Goal: Task Accomplishment & Management: Complete application form

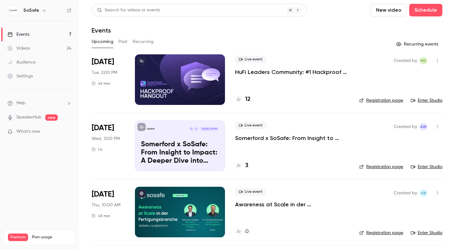
click at [125, 43] on button "Past" at bounding box center [123, 42] width 9 height 10
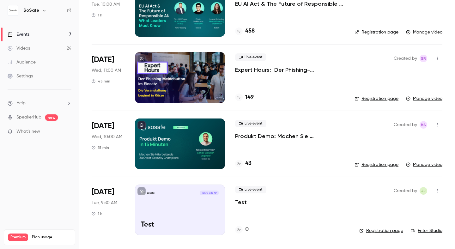
scroll to position [738, 0]
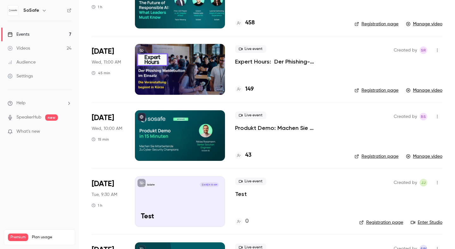
click at [261, 127] on p "Produkt Demo: Machen Sie Mitarbeitende zu Cyber-Security Champions" at bounding box center [289, 128] width 109 height 8
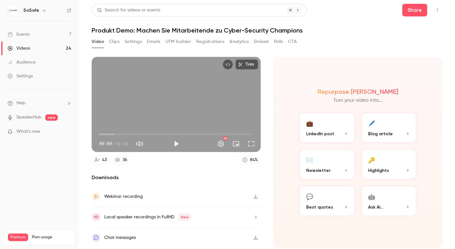
click at [132, 33] on h1 "Produkt Demo: Machen Sie Mitarbeitende zu Cyber-Security Champions" at bounding box center [267, 31] width 351 height 8
drag, startPoint x: 134, startPoint y: 32, endPoint x: 92, endPoint y: 31, distance: 42.4
click at [92, 31] on h1 "Produkt Demo: Machen Sie Mitarbeitende zu Cyber-Security Champions" at bounding box center [267, 31] width 351 height 8
copy h1 "Produkt Demo:"
click at [113, 34] on div "Search for videos or events Share Produkt Demo: Machen Sie Mitarbeitende zu Cyb…" at bounding box center [267, 124] width 351 height 241
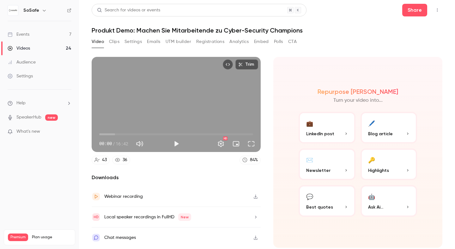
click at [115, 44] on button "Clips" at bounding box center [114, 42] width 10 height 10
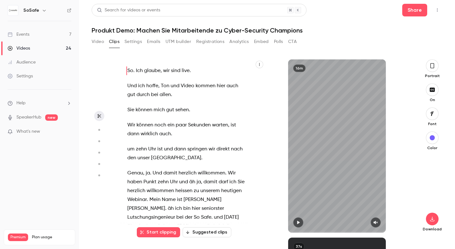
click at [95, 41] on button "Video" at bounding box center [98, 42] width 12 height 10
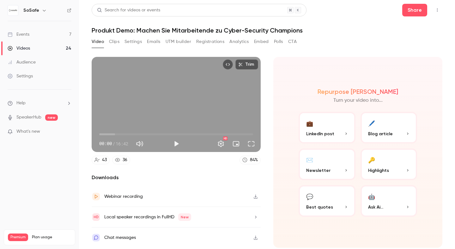
click at [33, 35] on link "Events 7" at bounding box center [39, 35] width 79 height 14
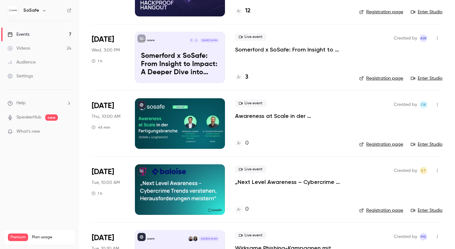
scroll to position [93, 0]
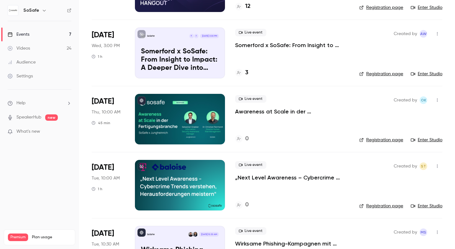
click at [171, 125] on div at bounding box center [180, 119] width 90 height 51
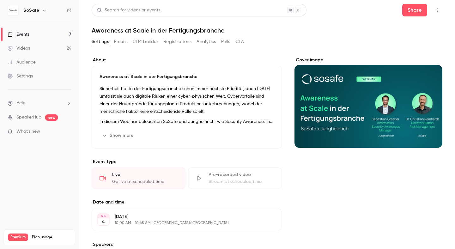
click at [118, 43] on button "Emails" at bounding box center [120, 42] width 13 height 10
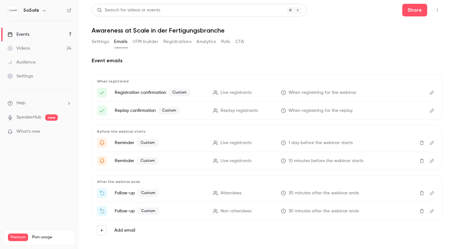
click at [205, 42] on button "Analytics" at bounding box center [207, 42] width 20 height 10
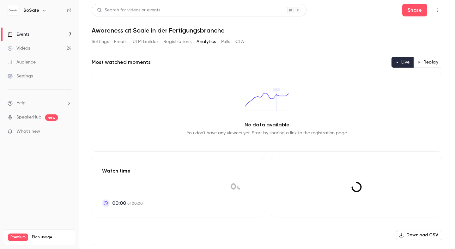
click at [184, 43] on button "Registrations" at bounding box center [177, 42] width 28 height 10
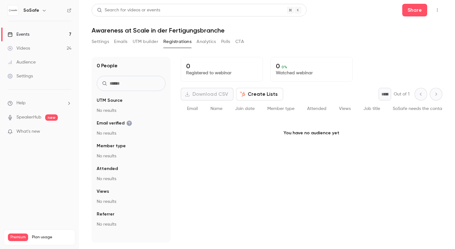
click at [97, 45] on button "Settings" at bounding box center [100, 42] width 17 height 10
click at [100, 42] on button "Settings" at bounding box center [100, 42] width 17 height 10
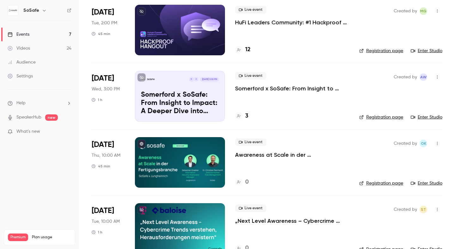
scroll to position [49, 0]
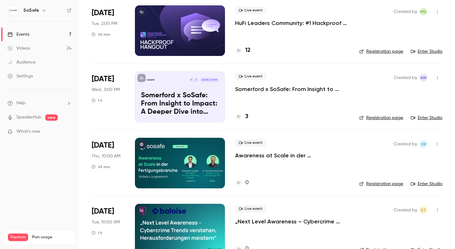
click at [382, 185] on link "Registration page" at bounding box center [381, 184] width 44 height 6
click at [254, 155] on p "Awareness at Scale in der Fertigungsbranche" at bounding box center [292, 156] width 114 height 8
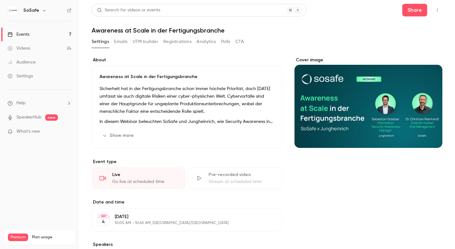
click at [178, 41] on button "Registrations" at bounding box center [177, 42] width 28 height 10
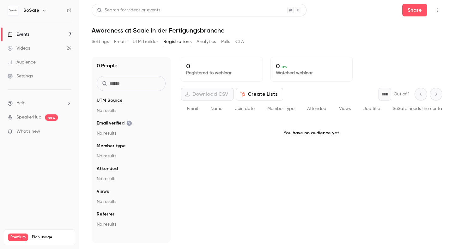
click at [210, 41] on button "Analytics" at bounding box center [207, 42] width 20 height 10
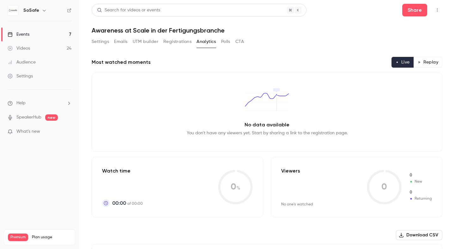
click at [172, 42] on button "Registrations" at bounding box center [177, 42] width 28 height 10
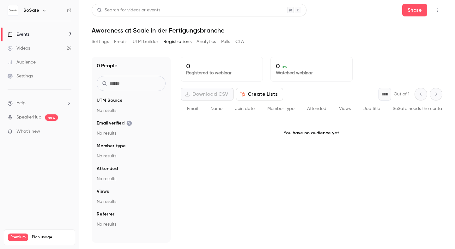
click at [22, 9] on div "SoSafe" at bounding box center [40, 10] width 64 height 11
click at [19, 35] on div "Events" at bounding box center [19, 34] width 22 height 6
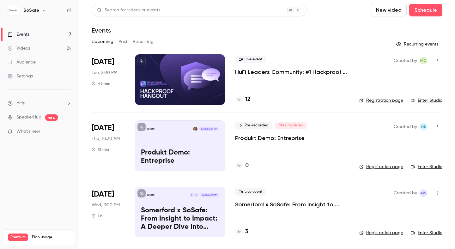
click at [437, 126] on icon "button" at bounding box center [437, 127] width 5 height 4
click at [333, 170] on div at bounding box center [227, 124] width 455 height 249
click at [436, 125] on icon "button" at bounding box center [437, 127] width 5 height 4
click at [327, 156] on div at bounding box center [227, 124] width 455 height 249
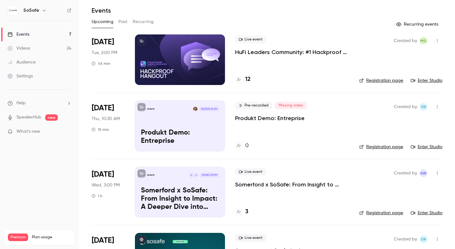
scroll to position [12, 0]
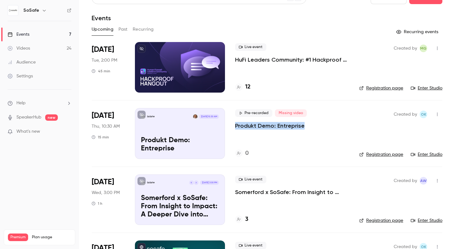
drag, startPoint x: 313, startPoint y: 129, endPoint x: 233, endPoint y: 128, distance: 79.3
click at [233, 128] on li "Aug 21 Thu, 10:30 AM 15 min SoSafe Aug 21, 10:30 AM Produkt Demo: Entreprise Pr…" at bounding box center [267, 133] width 351 height 66
copy p "Produkt Demo: Entreprise"
click at [322, 136] on div "Pre-recorded Missing video Produkt Demo: Entreprise 0" at bounding box center [292, 133] width 114 height 51
click at [438, 115] on icon "button" at bounding box center [437, 114] width 5 height 4
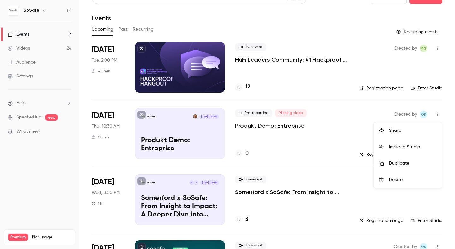
click at [402, 161] on div "Duplicate" at bounding box center [413, 163] width 48 height 6
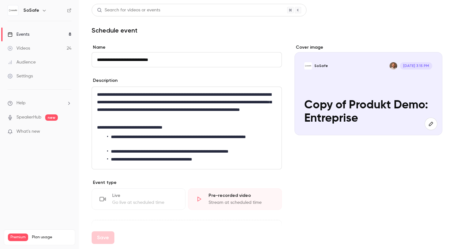
click at [153, 61] on input "**********" at bounding box center [187, 59] width 190 height 15
type input "**********"
click at [285, 76] on div "**********" at bounding box center [267, 253] width 351 height 418
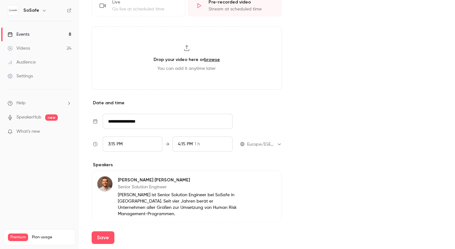
scroll to position [195, 0]
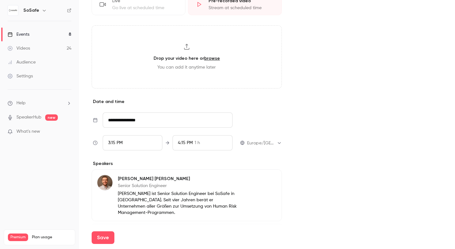
click at [130, 143] on div "3:15 PM" at bounding box center [133, 142] width 60 height 15
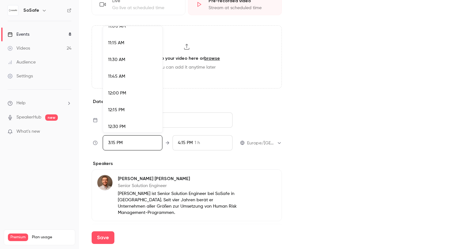
scroll to position [742, 0]
click at [119, 63] on span "11:30 AM" at bounding box center [116, 63] width 17 height 4
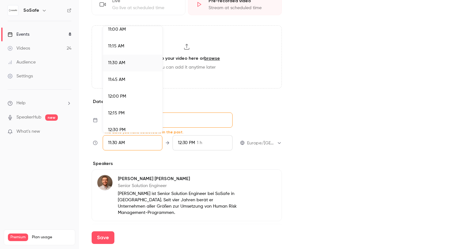
click at [196, 143] on div at bounding box center [227, 124] width 455 height 249
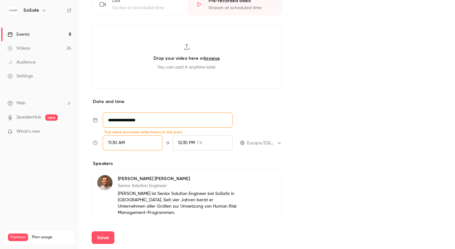
scroll to position [977, 0]
click at [193, 145] on div "12:30 PM" at bounding box center [186, 143] width 17 height 7
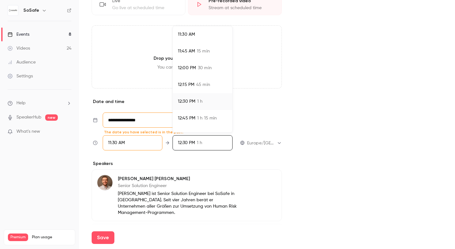
click at [198, 51] on span "15 min" at bounding box center [203, 51] width 13 height 7
click at [347, 123] on div at bounding box center [227, 124] width 455 height 249
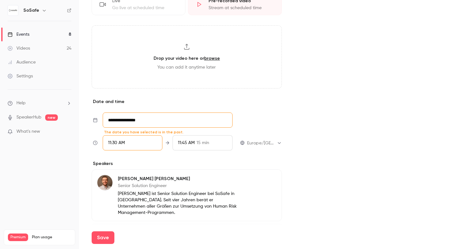
click at [151, 122] on input "**********" at bounding box center [168, 120] width 130 height 15
click at [150, 83] on td "21" at bounding box center [154, 80] width 12 height 12
type input "**********"
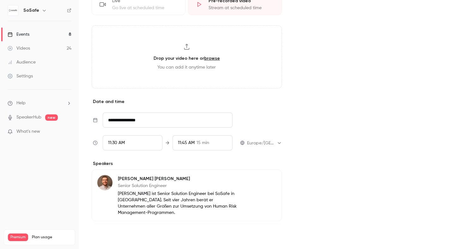
click at [103, 236] on button "Save" at bounding box center [103, 237] width 23 height 13
type input "**********"
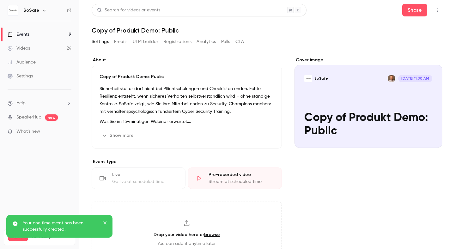
click at [22, 32] on div "Events" at bounding box center [19, 34] width 22 height 6
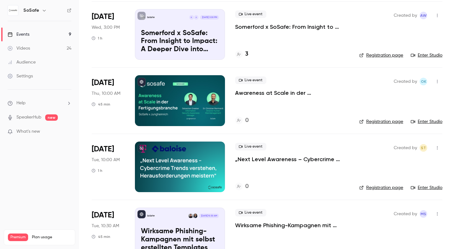
scroll to position [245, 0]
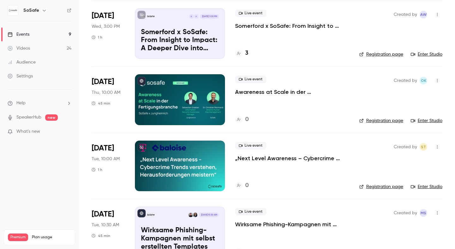
click at [248, 91] on p "Awareness at Scale in der Fertigungsbranche" at bounding box center [292, 92] width 114 height 8
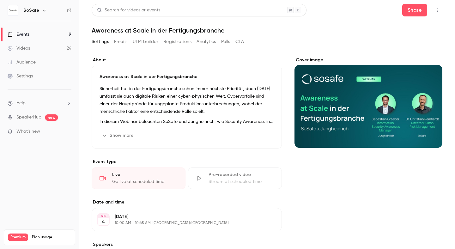
click at [118, 43] on button "Emails" at bounding box center [120, 42] width 13 height 10
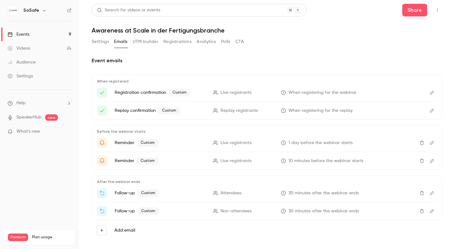
click at [147, 43] on button "UTM builder" at bounding box center [146, 42] width 26 height 10
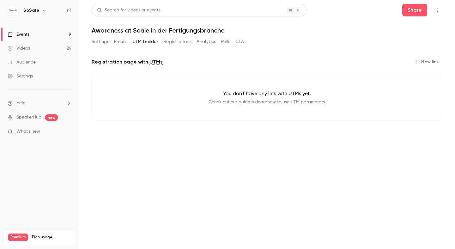
click at [179, 41] on button "Registrations" at bounding box center [177, 42] width 28 height 10
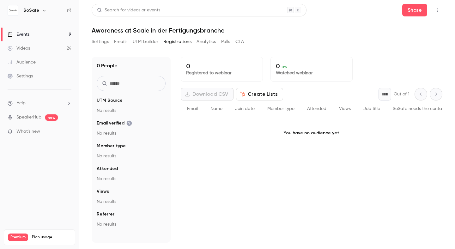
click at [209, 42] on button "Analytics" at bounding box center [207, 42] width 20 height 10
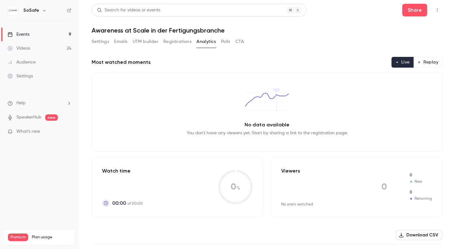
click at [226, 41] on button "Polls" at bounding box center [225, 42] width 9 height 10
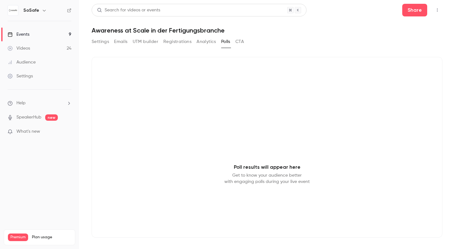
click at [235, 39] on div "Settings Emails UTM builder Registrations Analytics Polls CTA" at bounding box center [168, 42] width 152 height 10
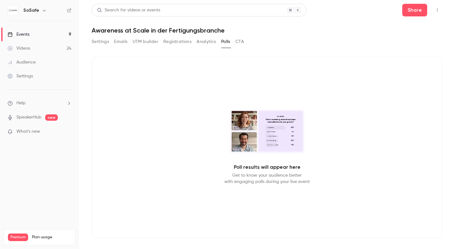
click at [240, 40] on button "CTA" at bounding box center [239, 42] width 9 height 10
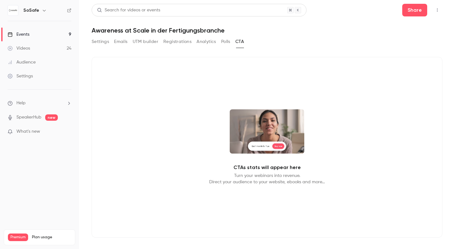
click at [105, 44] on button "Settings" at bounding box center [100, 42] width 17 height 10
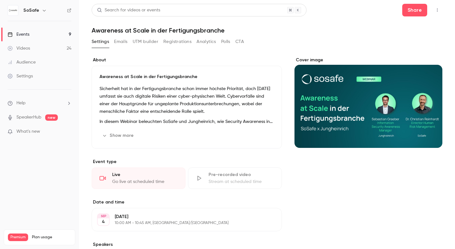
click at [30, 35] on link "Events 9" at bounding box center [39, 35] width 79 height 14
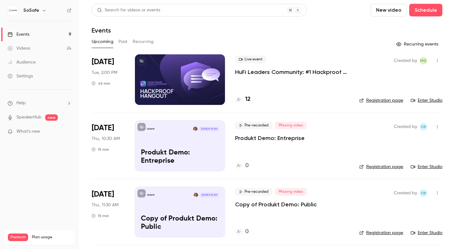
click at [259, 139] on p "Produkt Demo: Entreprise" at bounding box center [270, 138] width 70 height 8
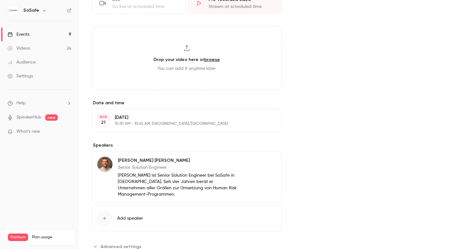
scroll to position [190, 0]
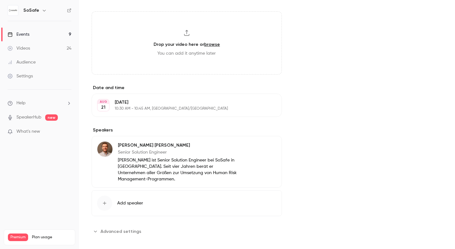
click at [134, 228] on span "Advanced settings" at bounding box center [121, 231] width 41 height 7
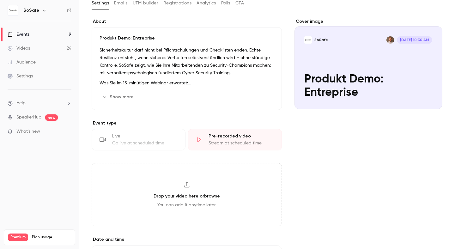
scroll to position [0, 0]
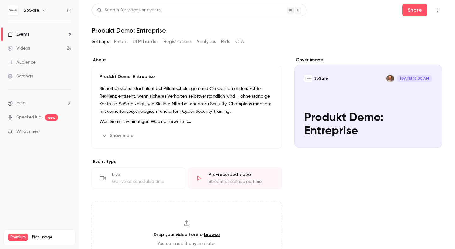
click at [437, 10] on icon "button" at bounding box center [437, 10] width 5 height 4
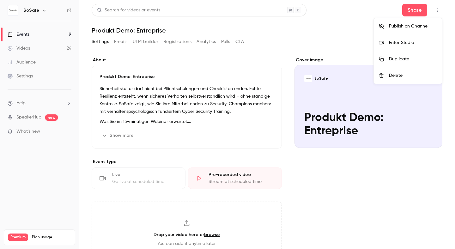
click at [401, 43] on div "Enter Studio" at bounding box center [413, 43] width 48 height 6
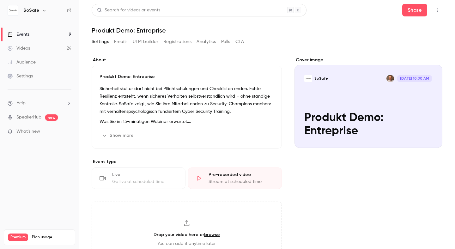
click at [437, 12] on button "button" at bounding box center [437, 10] width 10 height 10
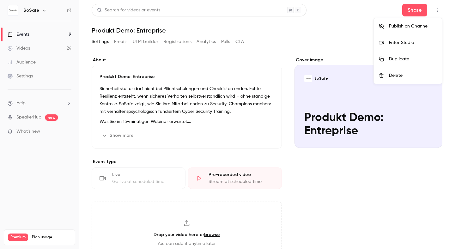
click at [24, 35] on div at bounding box center [227, 124] width 455 height 249
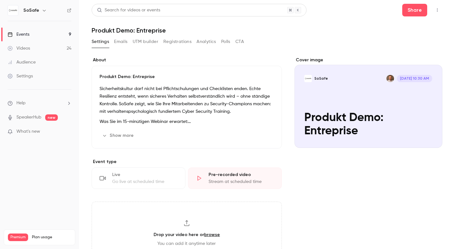
click at [33, 34] on link "Events 9" at bounding box center [39, 35] width 79 height 14
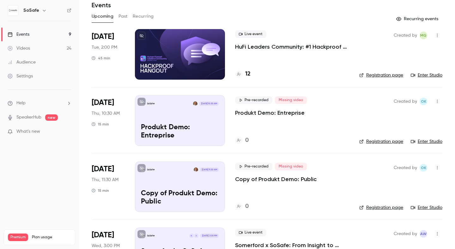
scroll to position [34, 0]
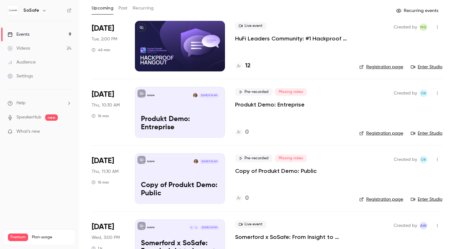
click at [437, 158] on icon "button" at bounding box center [437, 159] width 5 height 4
click at [401, 227] on div "Delete" at bounding box center [413, 225] width 48 height 6
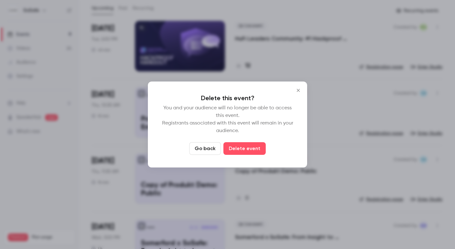
click at [256, 147] on button "Delete event" at bounding box center [244, 148] width 42 height 13
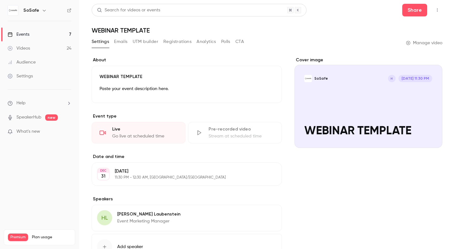
click at [217, 137] on div "Stream at scheduled time" at bounding box center [241, 136] width 65 height 6
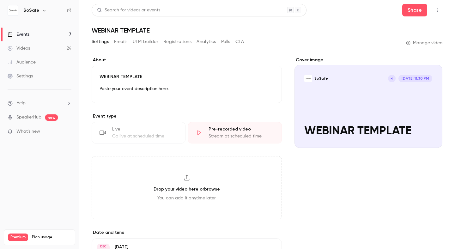
click at [127, 138] on div "Go live at scheduled time" at bounding box center [144, 136] width 65 height 6
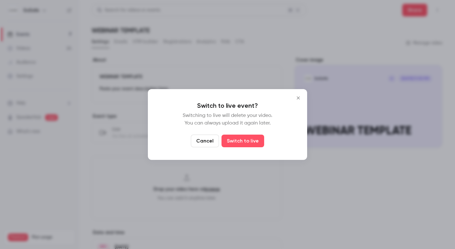
click at [300, 98] on icon "Close" at bounding box center [299, 97] width 8 height 5
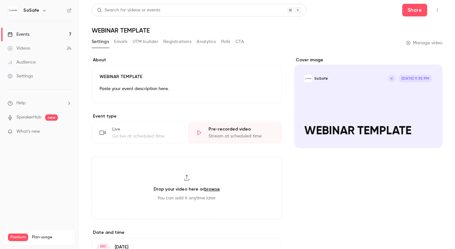
click at [442, 8] on button "button" at bounding box center [437, 10] width 10 height 10
click at [407, 42] on div "Duplicate" at bounding box center [413, 43] width 48 height 6
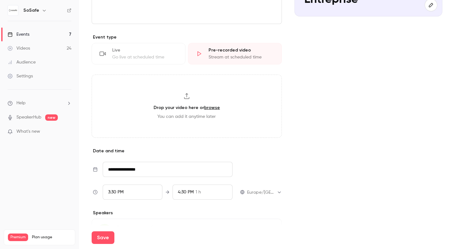
scroll to position [194, 0]
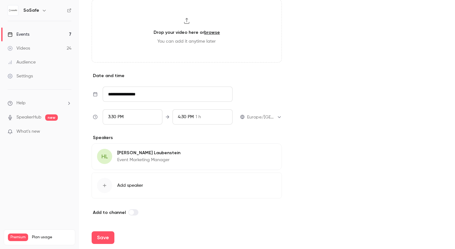
type input "**********"
click at [268, 155] on button "Edit" at bounding box center [265, 154] width 23 height 10
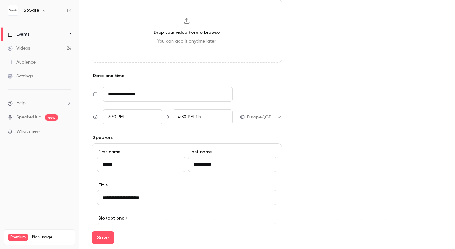
drag, startPoint x: 131, startPoint y: 162, endPoint x: 79, endPoint y: 162, distance: 51.5
click at [79, 162] on main "**********" at bounding box center [267, 124] width 376 height 249
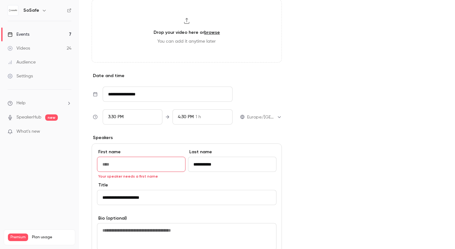
drag, startPoint x: 242, startPoint y: 166, endPoint x: 152, endPoint y: 166, distance: 90.4
click at [153, 166] on div "**********" at bounding box center [187, 165] width 180 height 33
click at [308, 90] on div "Cover image SoSafe Aug 18, 3:30 PM Produkt Demo: Entreprise" at bounding box center [369, 110] width 148 height 520
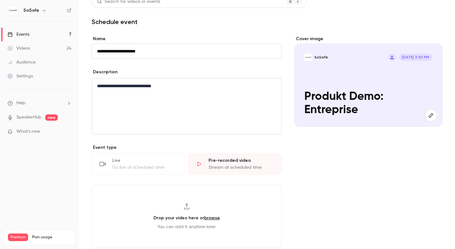
scroll to position [8, 0]
click at [195, 99] on div "**********" at bounding box center [187, 107] width 190 height 56
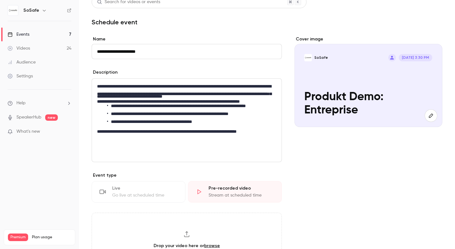
scroll to position [0, 0]
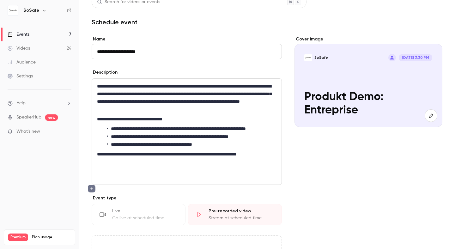
click at [119, 183] on div "**********" at bounding box center [187, 132] width 190 height 106
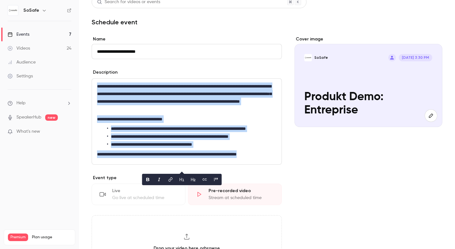
copy div "**********"
click at [152, 147] on span "**********" at bounding box center [151, 144] width 81 height 4
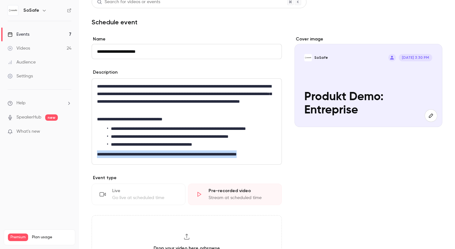
drag, startPoint x: 101, startPoint y: 165, endPoint x: 109, endPoint y: 171, distance: 10.2
click at [109, 158] on p "**********" at bounding box center [187, 154] width 180 height 8
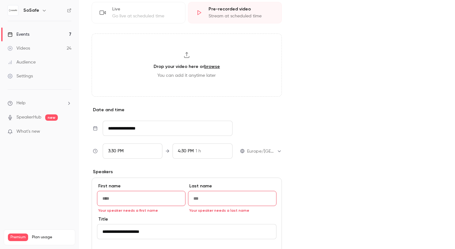
scroll to position [181, 0]
click at [310, 130] on div "Cover image SoSafe Aug 18, 3:30 PM Produkt Demo: Entreprise" at bounding box center [369, 133] width 148 height 540
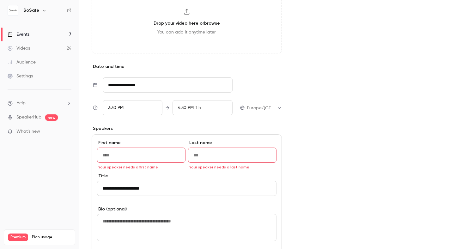
scroll to position [224, 0]
click at [143, 92] on input "**********" at bounding box center [168, 84] width 130 height 15
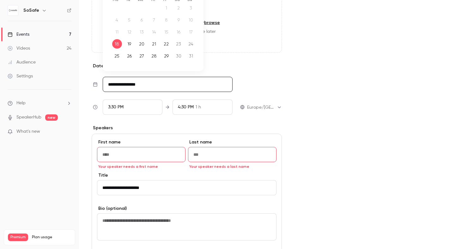
click at [153, 49] on div "21" at bounding box center [154, 43] width 10 height 9
type input "**********"
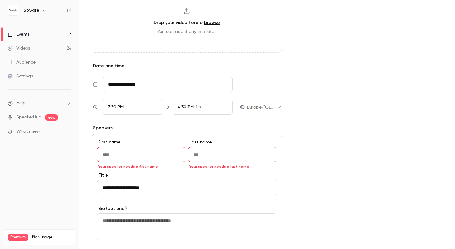
click at [121, 109] on span "3:30 PM" at bounding box center [115, 107] width 15 height 4
click at [118, 38] on span "10:00 AM" at bounding box center [117, 40] width 19 height 4
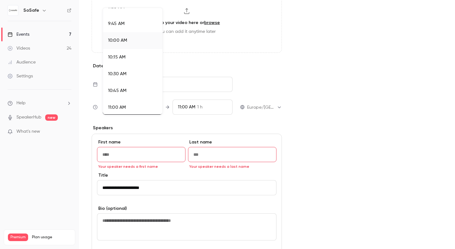
click at [320, 136] on div at bounding box center [227, 124] width 455 height 249
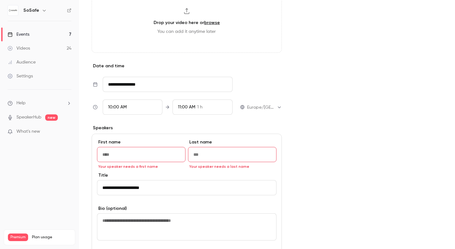
scroll to position [994, 0]
click at [213, 115] on div "11:00 AM 1 h" at bounding box center [203, 107] width 60 height 15
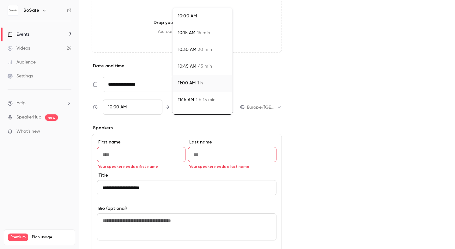
click at [199, 34] on span "15 min" at bounding box center [203, 33] width 13 height 7
click at [128, 113] on div at bounding box center [227, 124] width 455 height 249
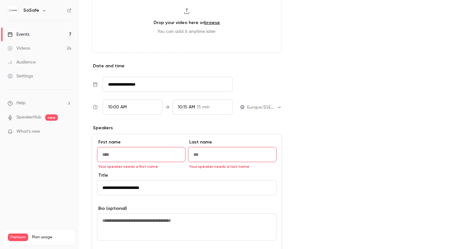
click at [128, 113] on div "10:00 AM" at bounding box center [133, 107] width 60 height 15
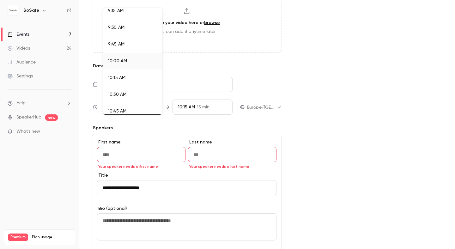
click at [122, 95] on span "10:30 AM" at bounding box center [117, 94] width 18 height 4
click at [339, 147] on div at bounding box center [227, 124] width 455 height 249
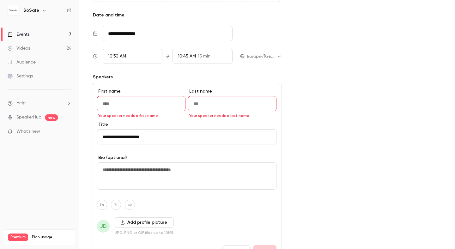
scroll to position [289, 0]
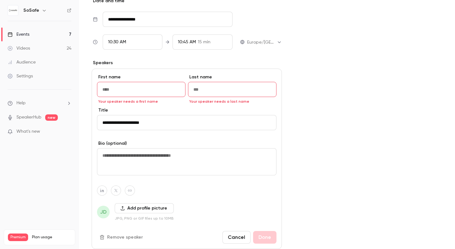
click at [138, 90] on input "First name" at bounding box center [141, 89] width 89 height 15
type input "******"
click at [241, 97] on input "Last name" at bounding box center [232, 89] width 89 height 15
drag, startPoint x: 170, startPoint y: 130, endPoint x: 87, endPoint y: 130, distance: 83.1
click at [88, 130] on main "**********" at bounding box center [267, 124] width 376 height 249
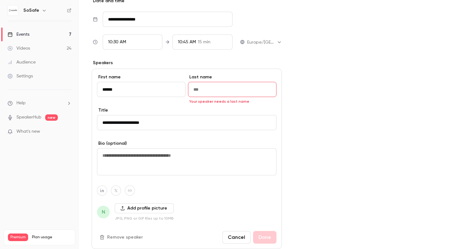
paste input "**********"
drag, startPoint x: 139, startPoint y: 130, endPoint x: 82, endPoint y: 130, distance: 56.6
click at [83, 130] on main "**********" at bounding box center [267, 124] width 376 height 249
type input "**********"
click at [211, 97] on input "Last name" at bounding box center [232, 89] width 89 height 15
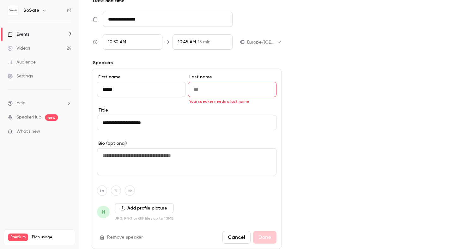
paste input "**********"
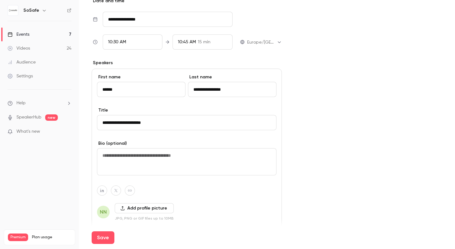
drag, startPoint x: 207, startPoint y: 96, endPoint x: 161, endPoint y: 96, distance: 45.8
click at [163, 96] on div "**********" at bounding box center [187, 90] width 180 height 33
click at [224, 93] on input "*********" at bounding box center [232, 89] width 89 height 15
click at [227, 95] on input "*********" at bounding box center [232, 89] width 89 height 15
type input "********"
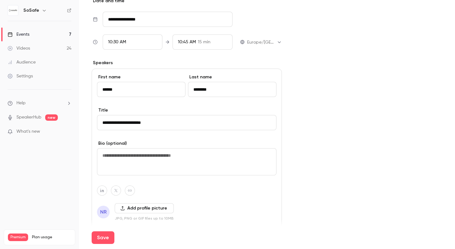
click at [174, 174] on textarea at bounding box center [187, 161] width 180 height 27
paste textarea "**********"
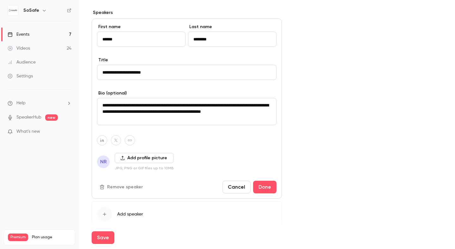
scroll to position [350, 0]
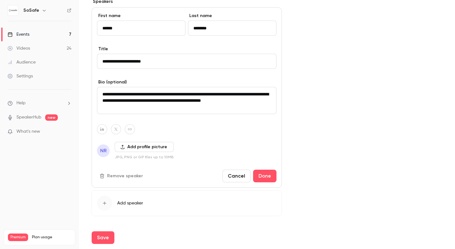
type textarea "**********"
click at [108, 157] on span "NR" at bounding box center [103, 150] width 13 height 13
click at [136, 152] on button "Add profile picture" at bounding box center [144, 147] width 59 height 10
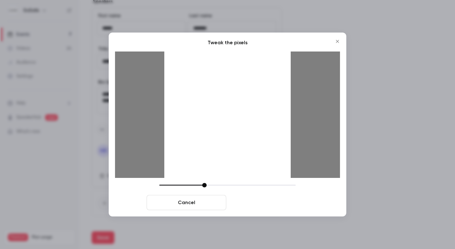
click at [257, 205] on button "Crop and save" at bounding box center [269, 202] width 80 height 15
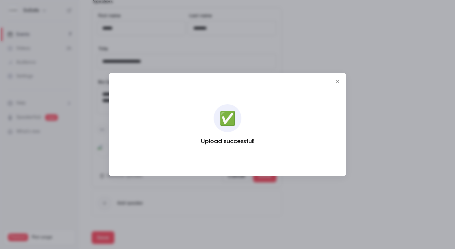
click at [339, 81] on icon "Close" at bounding box center [338, 81] width 8 height 5
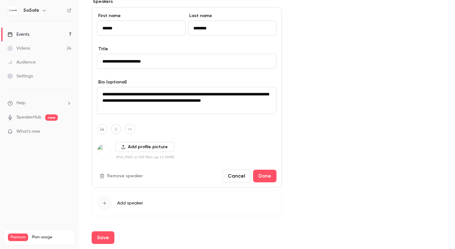
scroll to position [375, 0]
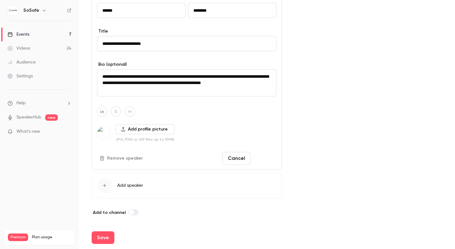
click at [268, 162] on button "Done" at bounding box center [264, 158] width 23 height 13
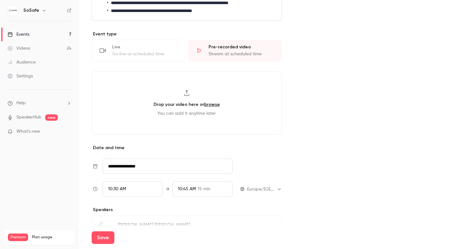
scroll to position [240, 0]
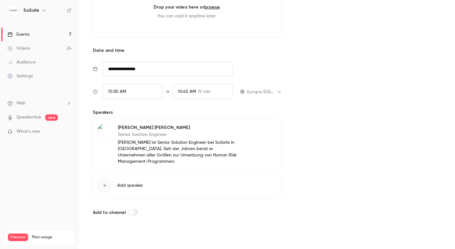
click at [106, 241] on button "Save" at bounding box center [103, 237] width 23 height 13
type input "**********"
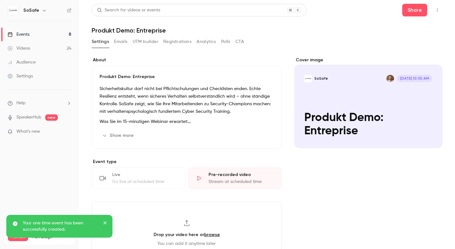
click at [52, 224] on p "Your one time event has been successfully created." at bounding box center [61, 226] width 76 height 13
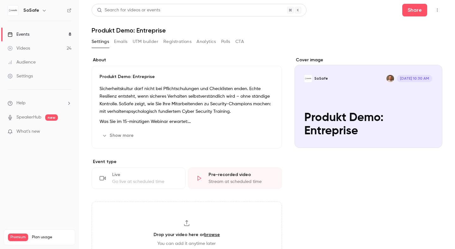
click at [24, 31] on div "Events" at bounding box center [19, 34] width 22 height 6
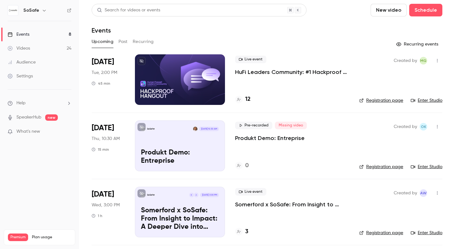
click at [397, 11] on button "New video" at bounding box center [389, 10] width 36 height 13
click at [412, 27] on div "Record" at bounding box center [412, 27] width 48 height 6
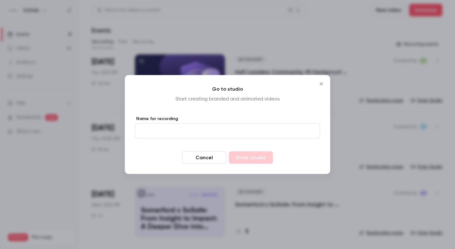
click at [162, 130] on input "Name for recording" at bounding box center [227, 131] width 185 height 15
paste input "**********"
type input "**********"
click at [241, 159] on button "Enter studio" at bounding box center [251, 157] width 44 height 13
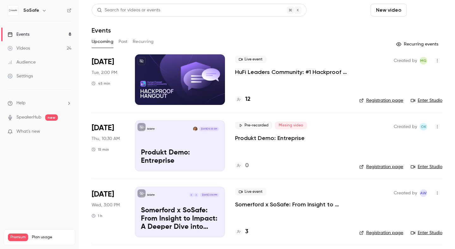
click at [432, 11] on button "Schedule" at bounding box center [425, 10] width 33 height 13
click at [414, 28] on div "One time event" at bounding box center [413, 27] width 48 height 6
click at [425, 11] on button "Schedule" at bounding box center [425, 10] width 33 height 13
click at [399, 27] on div "One time event" at bounding box center [413, 27] width 48 height 6
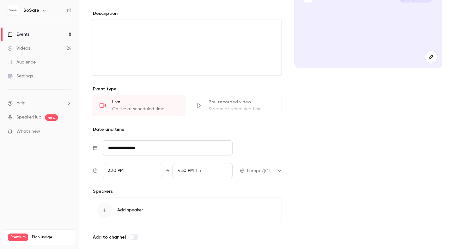
scroll to position [104, 0]
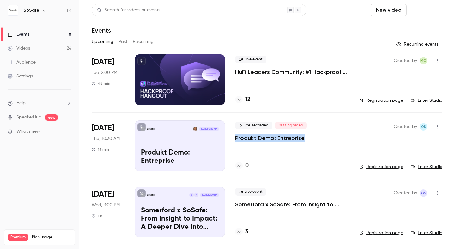
click at [423, 8] on button "Schedule" at bounding box center [425, 10] width 33 height 13
click at [400, 27] on div "One time event" at bounding box center [413, 27] width 48 height 6
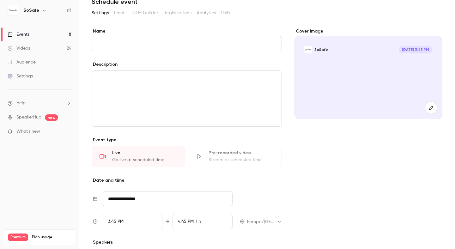
scroll to position [46, 0]
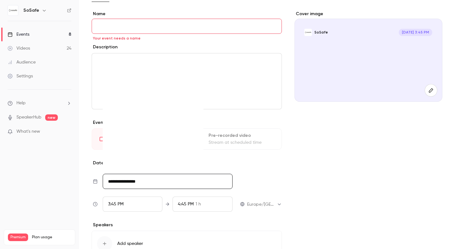
click at [141, 183] on input "**********" at bounding box center [168, 181] width 130 height 15
click at [153, 138] on div "21" at bounding box center [154, 140] width 10 height 9
type input "**********"
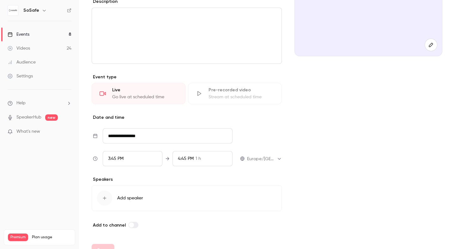
scroll to position [92, 0]
click at [132, 161] on div "3:45 PM" at bounding box center [133, 158] width 60 height 15
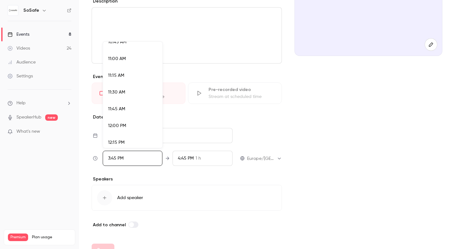
scroll to position [728, 0]
click at [119, 62] on div "11:00 AM" at bounding box center [132, 59] width 49 height 7
click at [192, 159] on div at bounding box center [227, 124] width 455 height 249
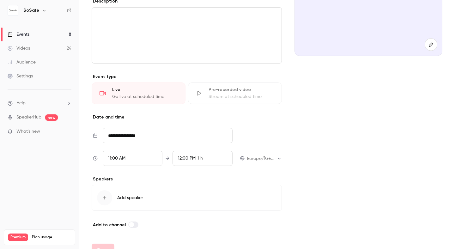
click at [192, 159] on span "12:00 PM" at bounding box center [187, 158] width 18 height 4
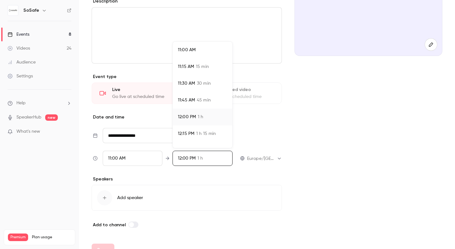
click at [131, 158] on div at bounding box center [227, 124] width 455 height 249
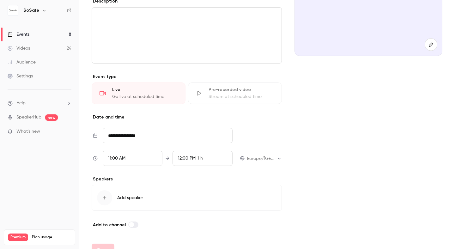
click at [131, 158] on div "11:00 AM" at bounding box center [133, 158] width 60 height 15
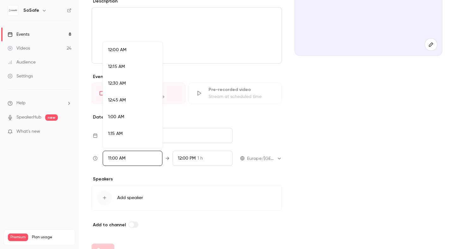
scroll to position [692, 0]
click at [342, 141] on div at bounding box center [227, 124] width 455 height 249
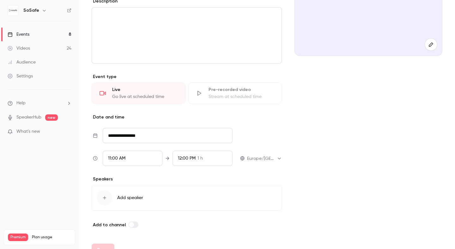
scroll to position [0, 0]
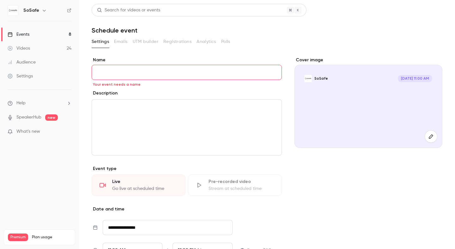
click at [29, 33] on div "Events" at bounding box center [19, 34] width 22 height 6
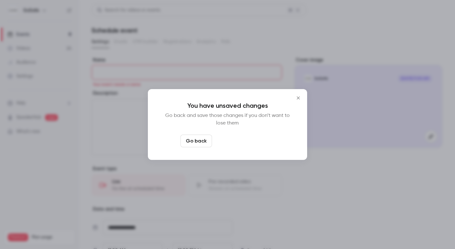
click at [263, 142] on button "Leave page anyway" at bounding box center [245, 141] width 60 height 13
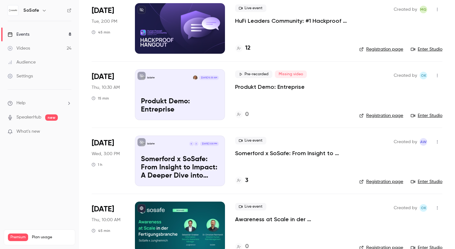
scroll to position [52, 0]
click at [438, 76] on icon "button" at bounding box center [437, 75] width 5 height 4
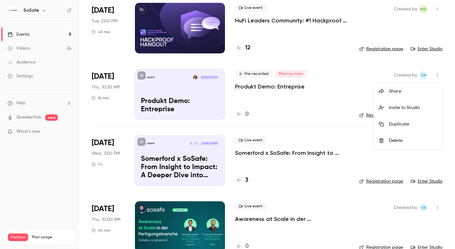
click at [400, 138] on div "Delete" at bounding box center [413, 141] width 48 height 6
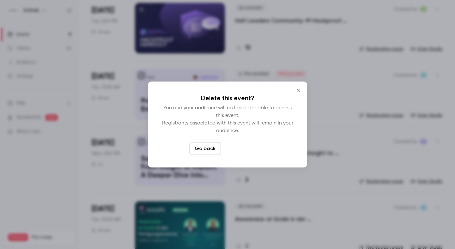
click at [251, 150] on button "Delete event" at bounding box center [244, 148] width 42 height 13
